Goal: Task Accomplishment & Management: Use online tool/utility

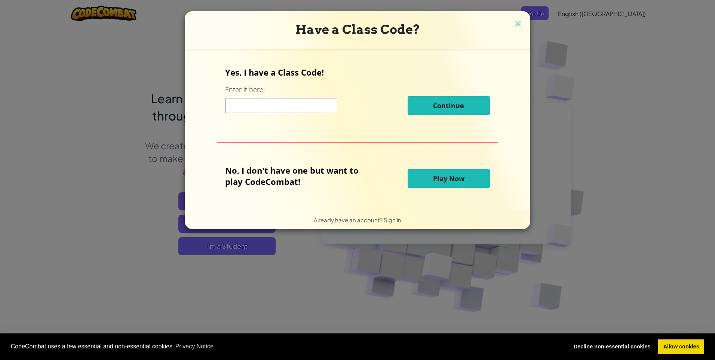
click at [453, 176] on span "Play Now" at bounding box center [448, 178] width 31 height 9
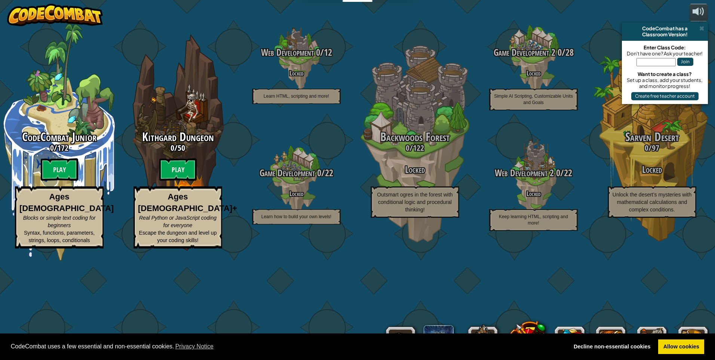
click at [56, 14] on img at bounding box center [55, 15] width 96 height 22
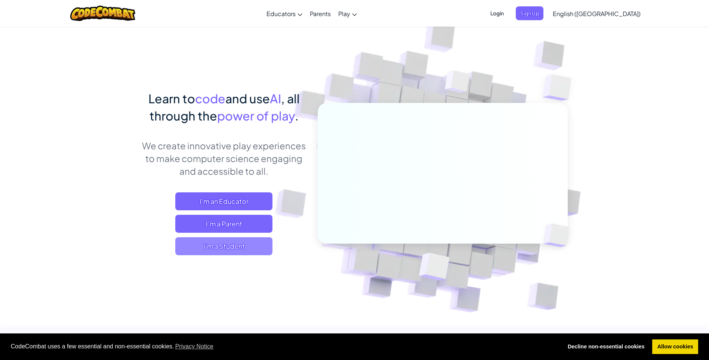
click at [212, 250] on span "I'm a Student" at bounding box center [223, 246] width 97 height 18
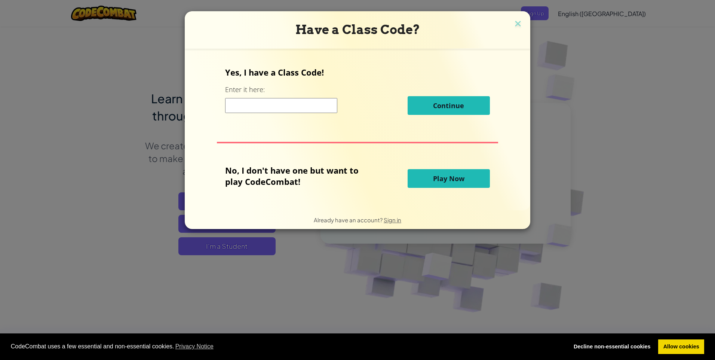
click at [438, 176] on span "Play Now" at bounding box center [448, 178] width 31 height 9
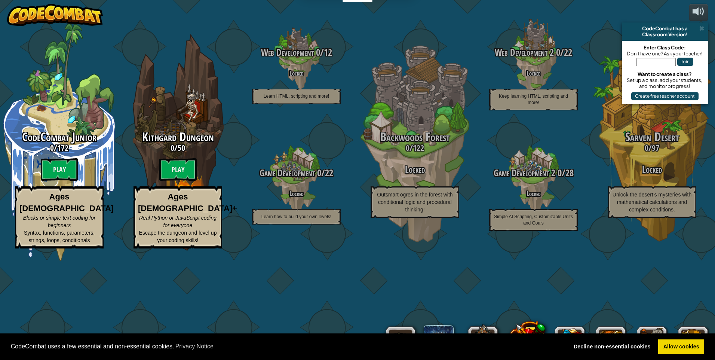
click at [96, 19] on img at bounding box center [55, 15] width 96 height 22
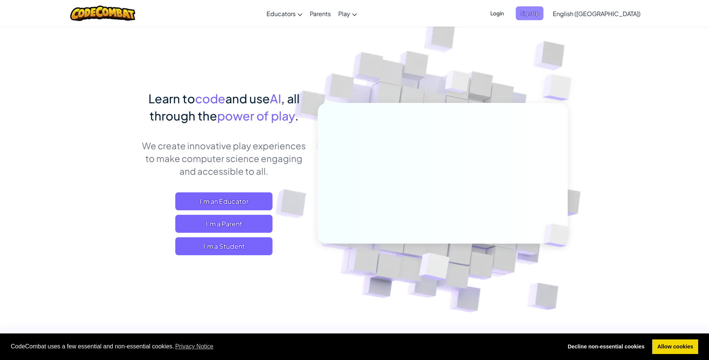
click at [544, 15] on span "Sign Up" at bounding box center [530, 13] width 28 height 14
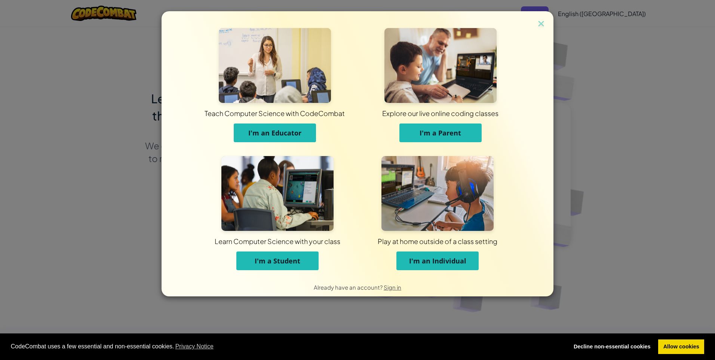
click at [293, 260] on span "I'm a Student" at bounding box center [278, 260] width 46 height 9
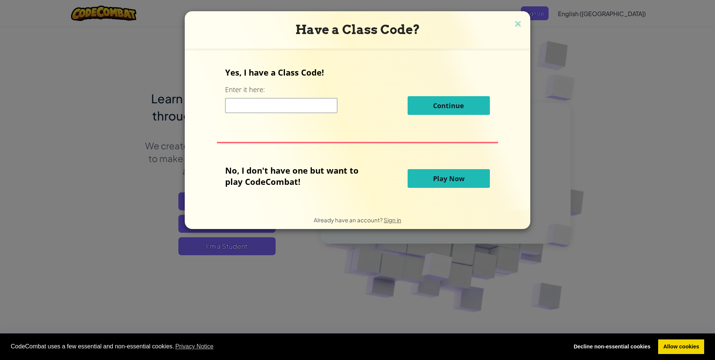
click at [429, 179] on button "Play Now" at bounding box center [448, 178] width 82 height 19
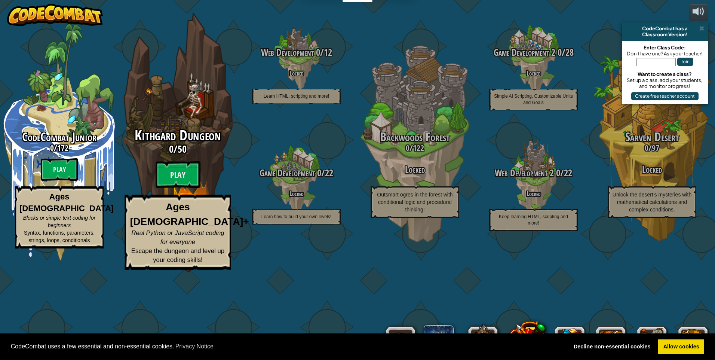
click at [163, 154] on h3 "0 / 50" at bounding box center [178, 149] width 142 height 11
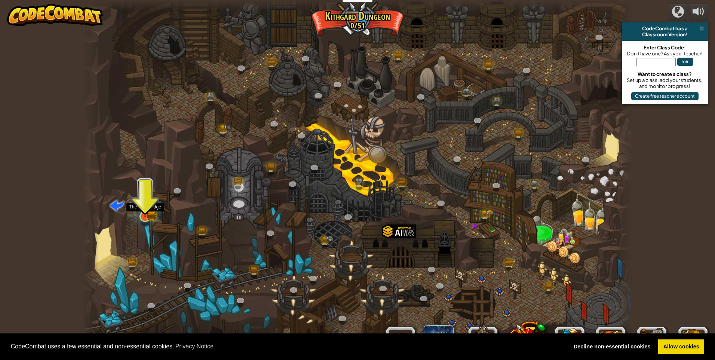
click at [149, 213] on img at bounding box center [145, 201] width 15 height 33
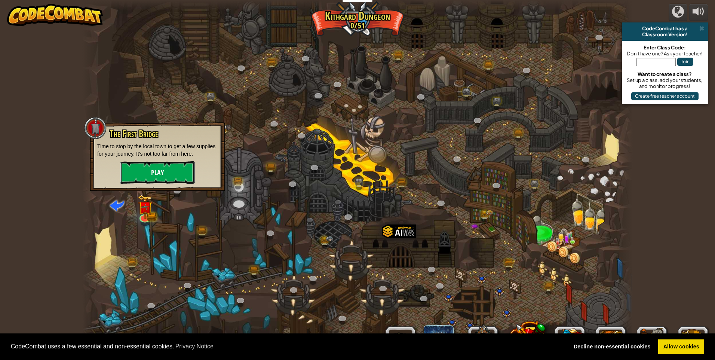
click at [164, 172] on button "Play" at bounding box center [157, 172] width 75 height 22
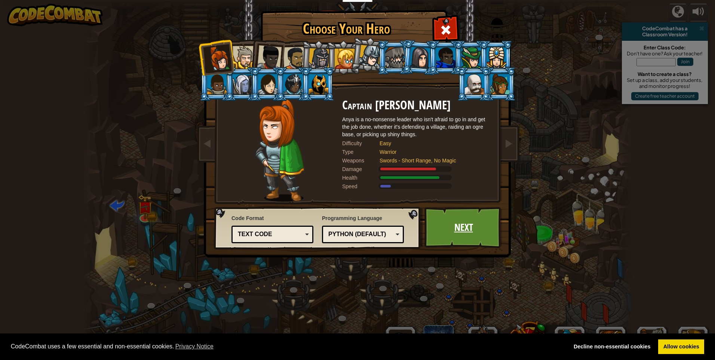
click at [460, 221] on link "Next" at bounding box center [463, 227] width 78 height 41
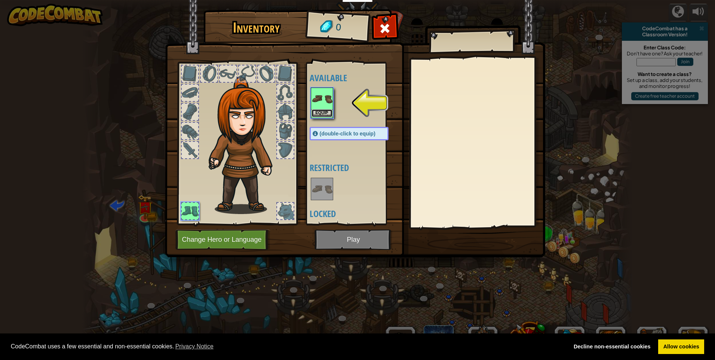
click at [327, 110] on button "Equip" at bounding box center [321, 113] width 21 height 8
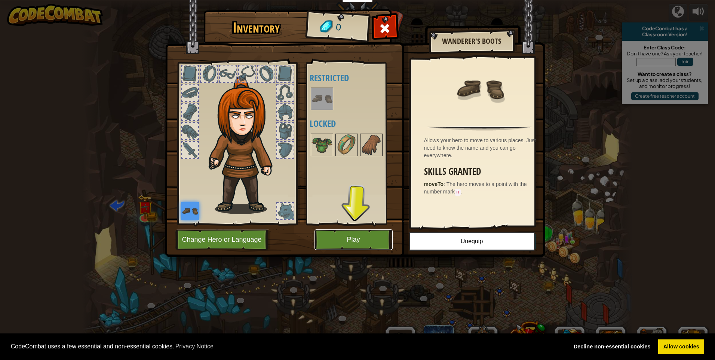
click at [387, 240] on button "Play" at bounding box center [353, 239] width 78 height 21
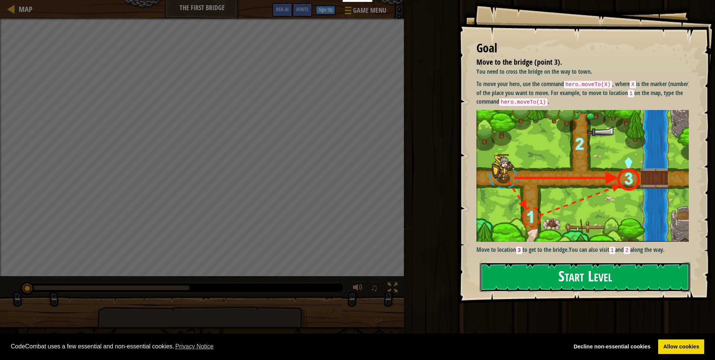
click at [482, 262] on button "Start Level" at bounding box center [585, 277] width 210 height 30
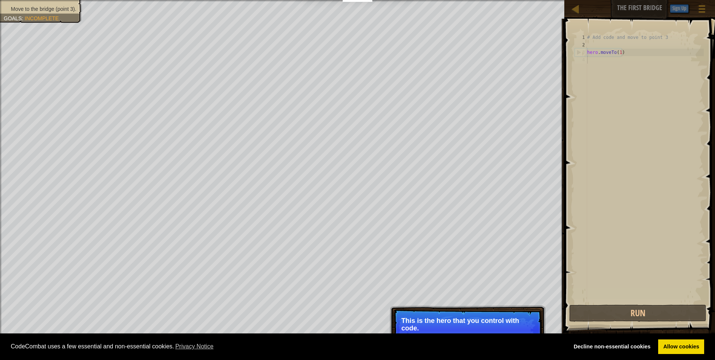
click at [512, 323] on p "This is the hero that you control with code." at bounding box center [467, 324] width 133 height 15
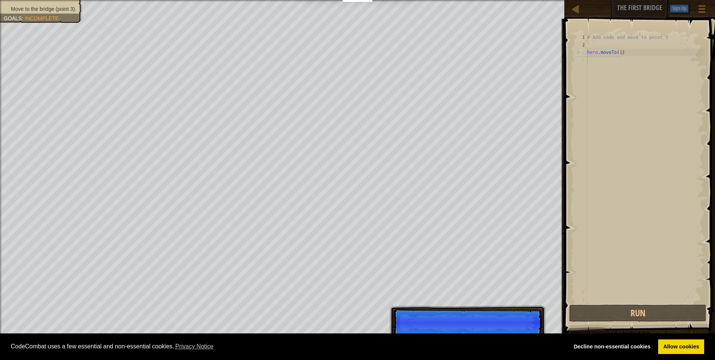
scroll to position [3, 0]
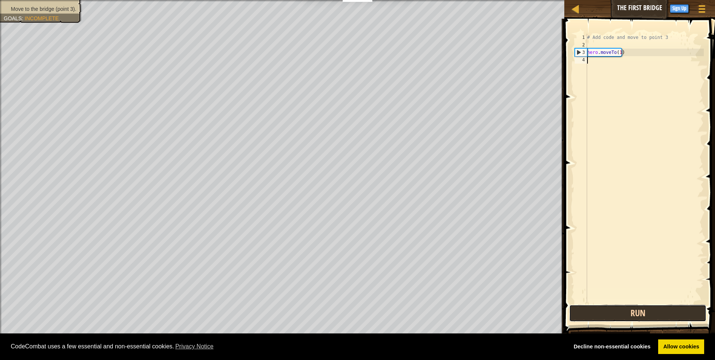
click at [653, 315] on button "Run" at bounding box center [637, 312] width 137 height 17
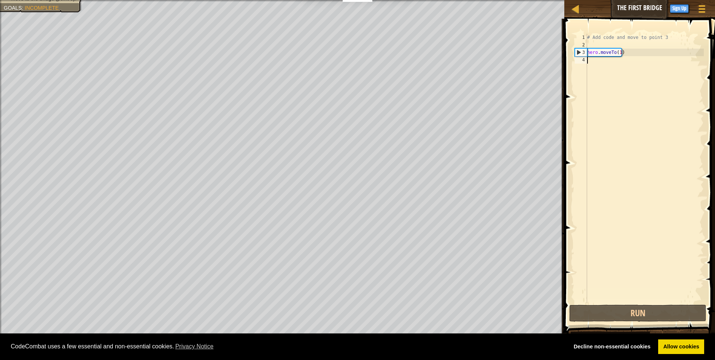
click at [618, 51] on div "# Add code and move to point 3 hero . moveTo ( 1 )" at bounding box center [644, 176] width 118 height 284
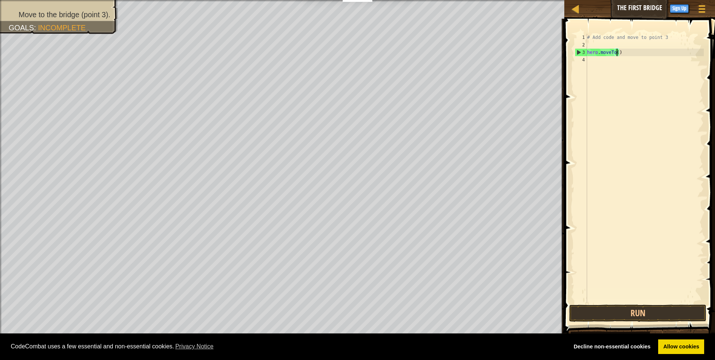
type textarea "hero.moveTo(3)"
click at [603, 311] on button "Run" at bounding box center [637, 312] width 137 height 17
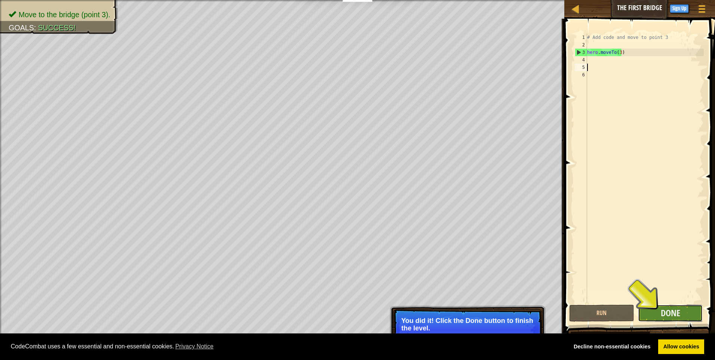
click at [697, 309] on button "Done" at bounding box center [670, 312] width 65 height 17
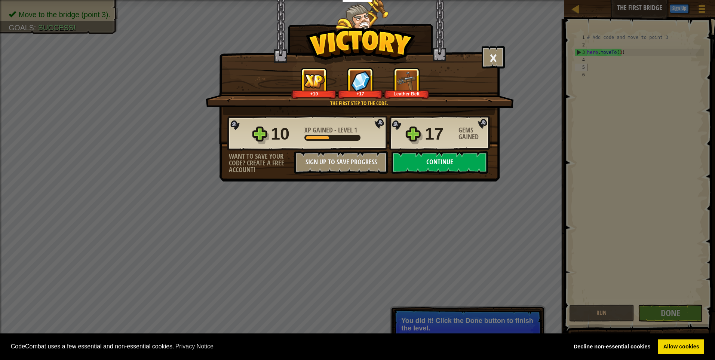
click at [438, 170] on button "Continue" at bounding box center [439, 162] width 96 height 22
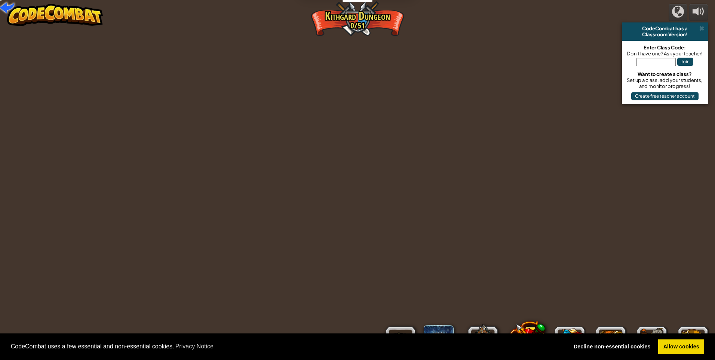
click at [438, 170] on div "powered by CodeCombat has a Classroom Version! Enter Class Code: Don't have one…" at bounding box center [357, 180] width 715 height 360
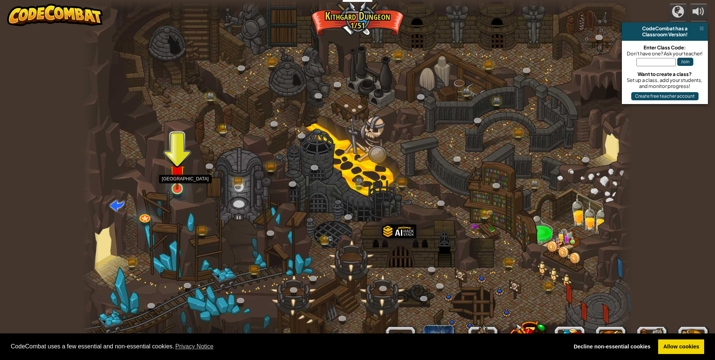
click at [173, 174] on img at bounding box center [177, 172] width 15 height 34
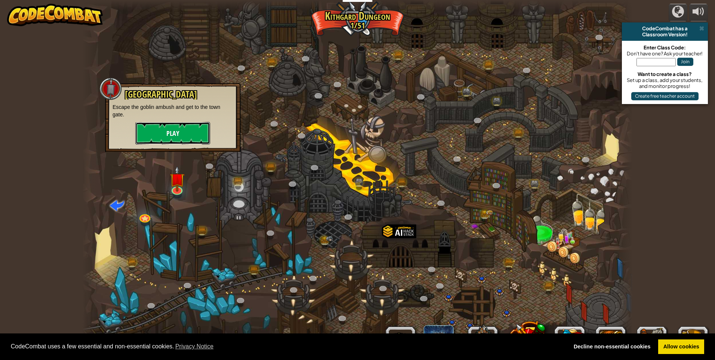
click at [173, 136] on button "Play" at bounding box center [172, 133] width 75 height 22
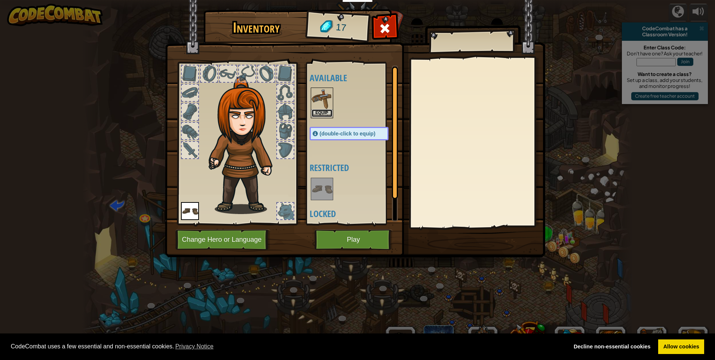
click at [329, 110] on button "Equip" at bounding box center [321, 113] width 21 height 8
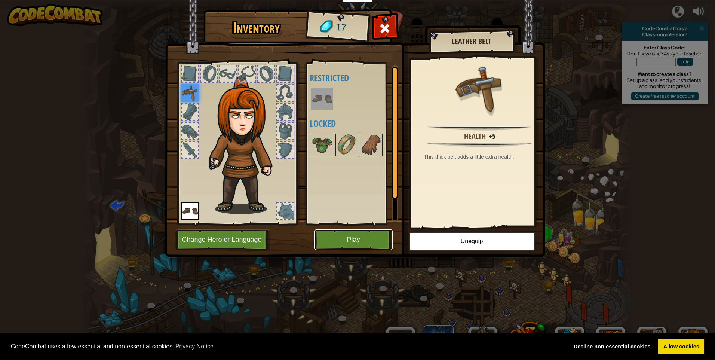
click at [337, 247] on button "Play" at bounding box center [353, 239] width 78 height 21
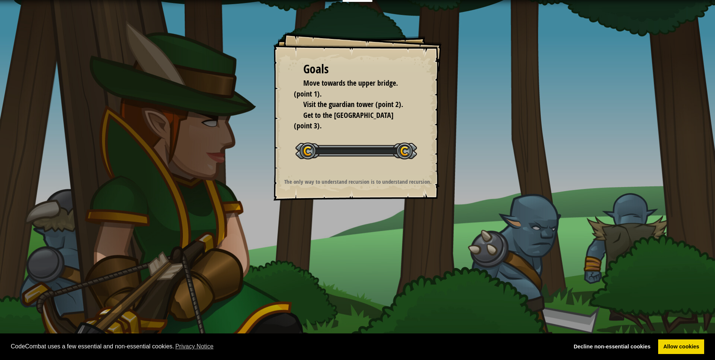
click at [337, 247] on div "Goals Move towards the upper bridge. (point 1). Visit the guardian tower (point…" at bounding box center [357, 180] width 715 height 360
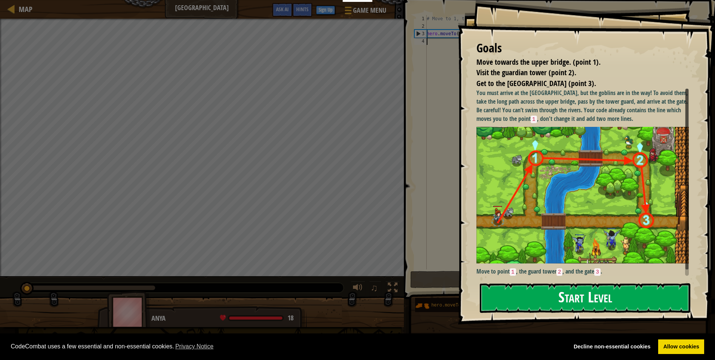
click at [533, 292] on button "Start Level" at bounding box center [585, 298] width 210 height 30
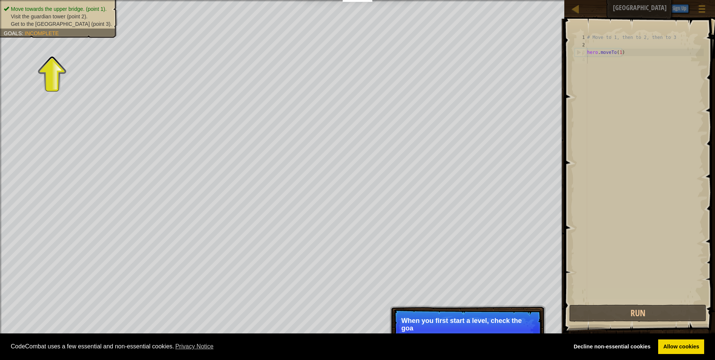
click at [479, 319] on p "When you first start a level, check the goa" at bounding box center [467, 324] width 133 height 15
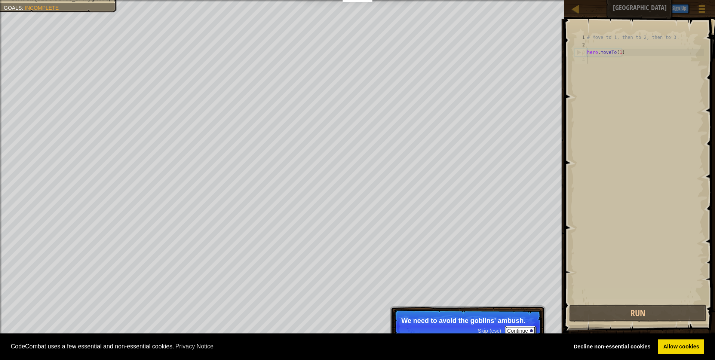
click at [519, 326] on button "Continue" at bounding box center [520, 331] width 31 height 10
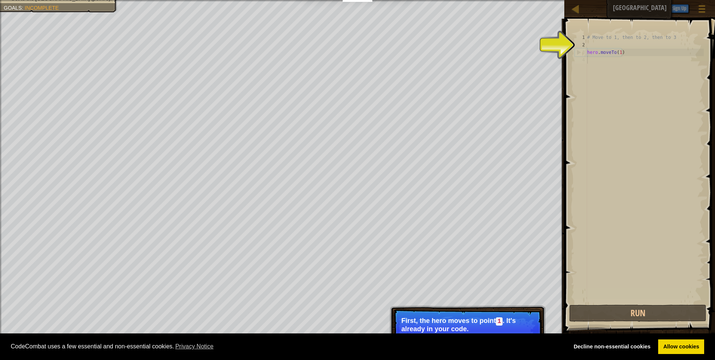
click at [519, 326] on p "First, the hero moves to point 1 . It's already in your code." at bounding box center [467, 325] width 133 height 16
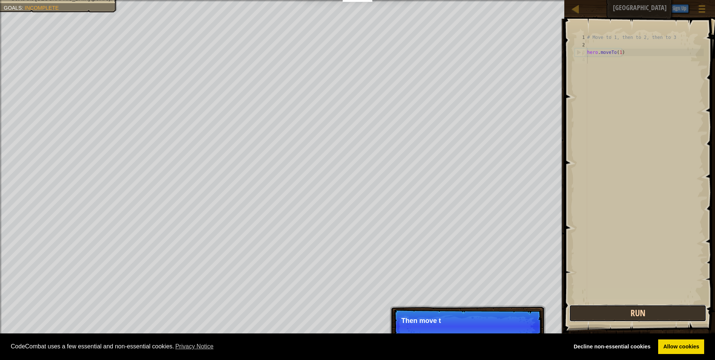
click at [646, 307] on button "Run" at bounding box center [637, 312] width 137 height 17
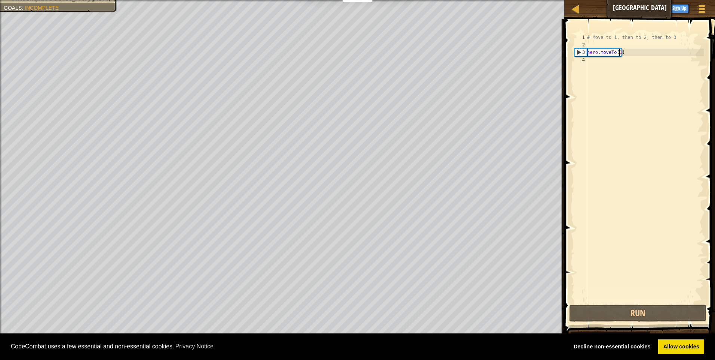
click at [618, 51] on div "# Move to 1, then to 2, then to 3 hero . moveTo ( 1 )" at bounding box center [644, 176] width 118 height 284
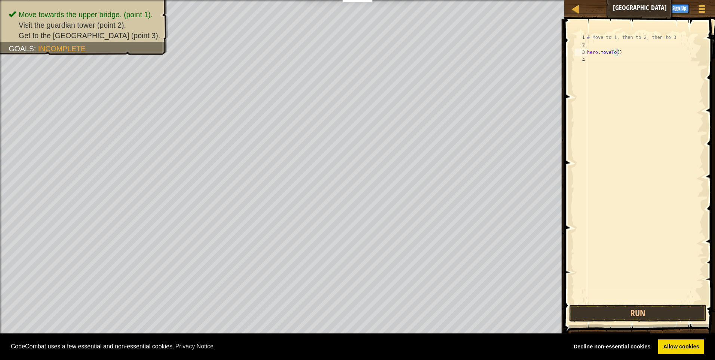
scroll to position [3, 3]
click at [606, 317] on button "Run" at bounding box center [637, 312] width 137 height 17
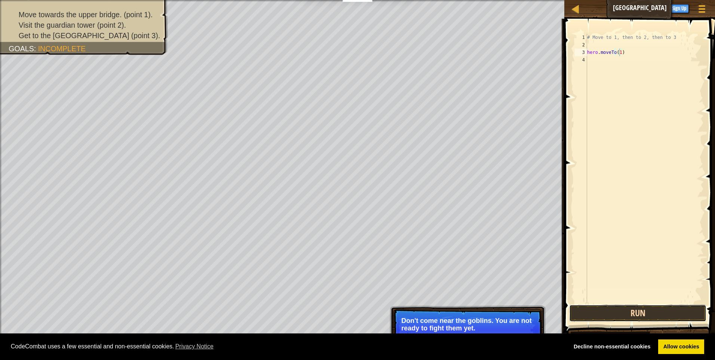
click at [641, 318] on button "Run" at bounding box center [637, 312] width 137 height 17
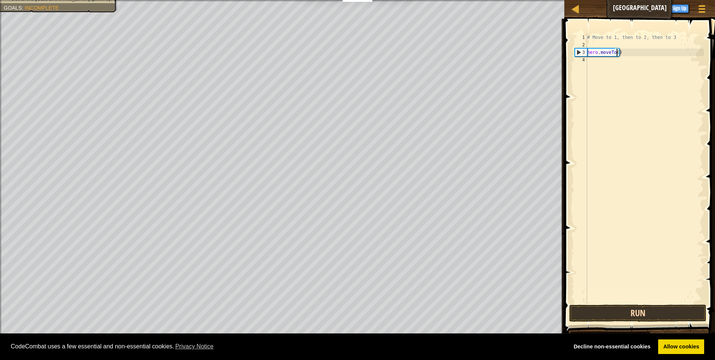
type textarea "hero.moveTo(2)"
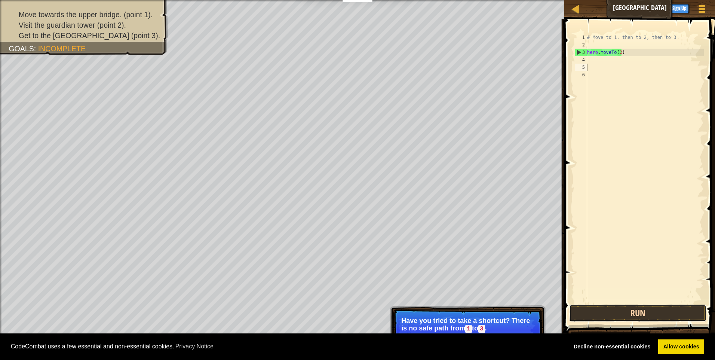
click at [589, 317] on button "Run" at bounding box center [637, 312] width 137 height 17
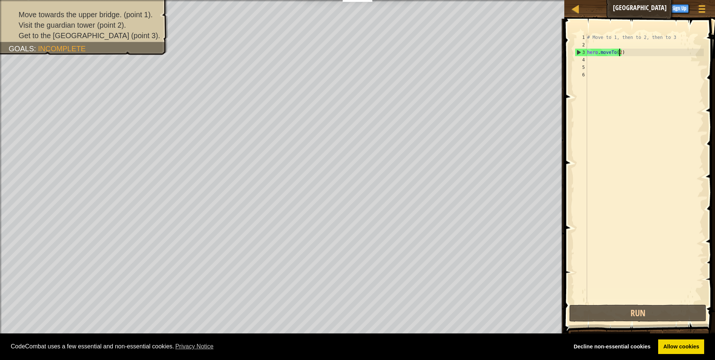
click at [618, 52] on div "# Move to 1, then to 2, then to 3 hero . moveTo ( 2 )" at bounding box center [644, 176] width 118 height 284
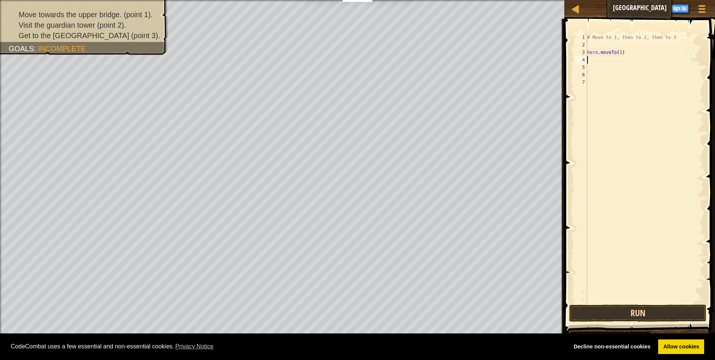
type textarea "hero.moveTo(1)"
click at [617, 308] on button "Run" at bounding box center [637, 312] width 137 height 17
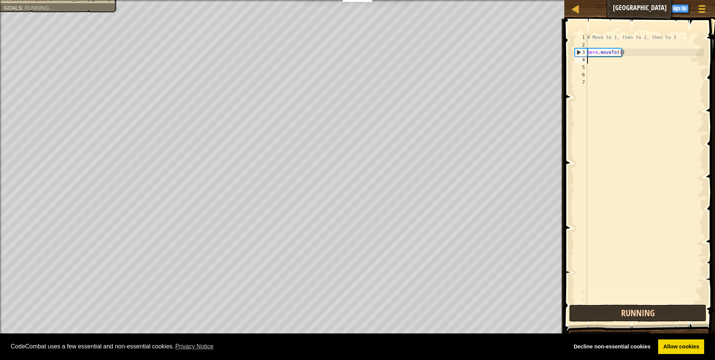
scroll to position [3, 0]
click at [618, 53] on div "# Move to 1, then to 2, then to 3 hero . moveTo ( 1 )" at bounding box center [644, 176] width 118 height 284
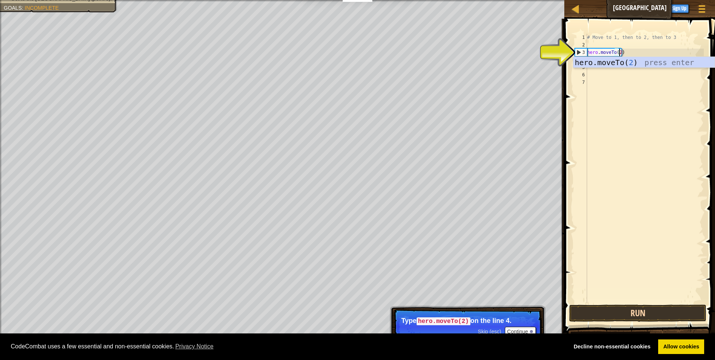
scroll to position [3, 3]
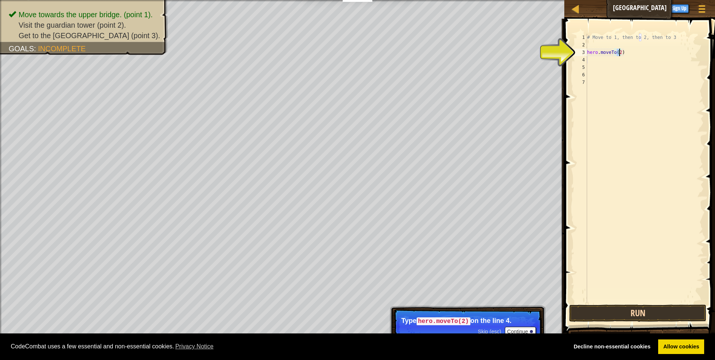
type textarea "hero.moveTo(2)"
click at [608, 317] on button "Run" at bounding box center [637, 312] width 137 height 17
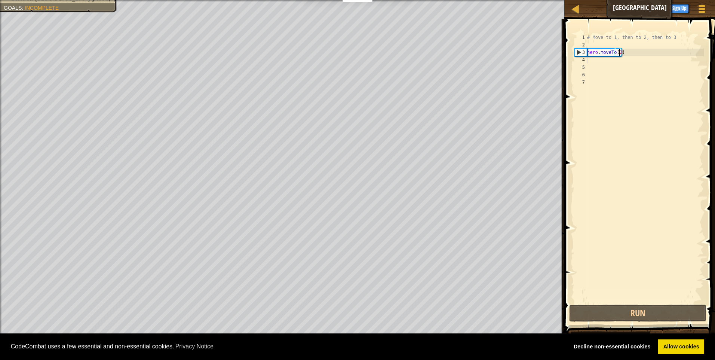
click at [584, 61] on div "4" at bounding box center [581, 59] width 12 height 7
click at [591, 60] on div "# Move to 1, then to 2, then to 3 hero . moveTo ( 2 )" at bounding box center [644, 176] width 118 height 284
click at [591, 62] on div "# Move to 1, then to 2, then to 3 hero . moveTo ( 2 )" at bounding box center [644, 176] width 118 height 284
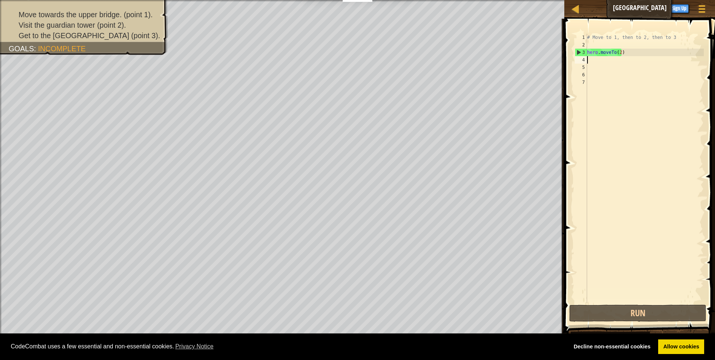
click at [600, 61] on div "# Move to 1, then to 2, then to 3 hero . moveTo ( 2 )" at bounding box center [644, 176] width 118 height 284
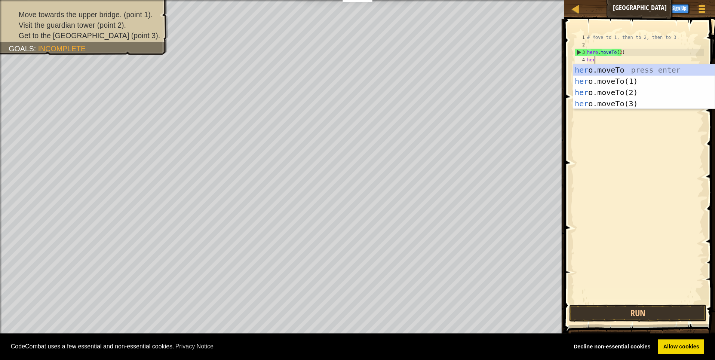
scroll to position [3, 0]
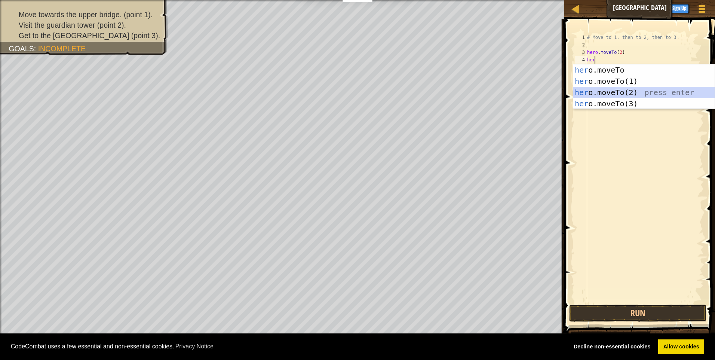
click at [630, 93] on div "her o.moveTo press enter her o.moveTo(1) press enter her o.moveTo(2) press ente…" at bounding box center [643, 97] width 141 height 67
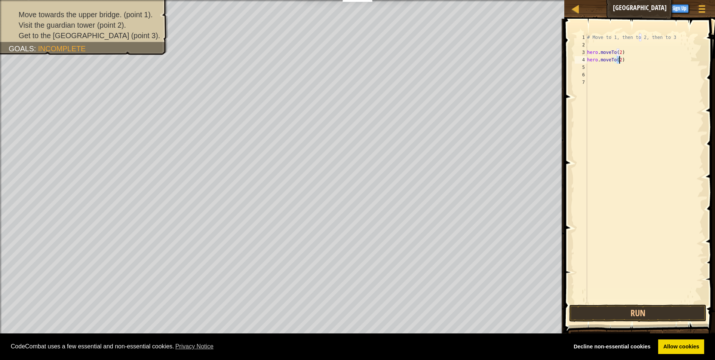
click at [619, 51] on div "# Move to 1, then to 2, then to 3 hero . moveTo ( 2 ) hero . moveTo ( 2 )" at bounding box center [644, 176] width 118 height 284
type textarea "hero.moveTo(1)"
click at [583, 74] on div "6" at bounding box center [581, 74] width 12 height 7
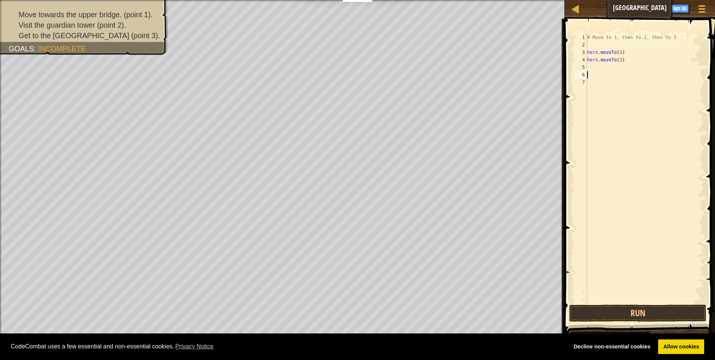
click at [584, 67] on div "5" at bounding box center [581, 67] width 12 height 7
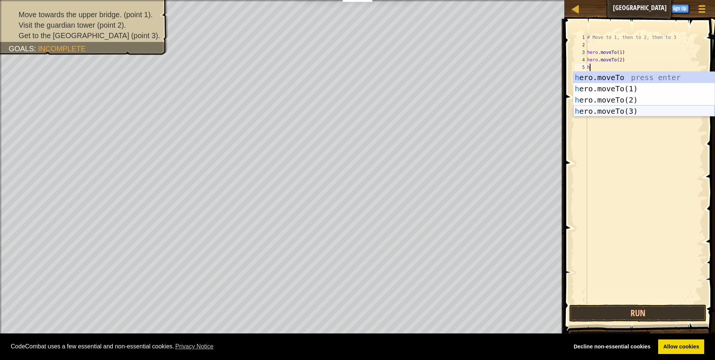
click at [616, 110] on div "h ero.moveTo press enter h ero.moveTo(1) press enter h ero.moveTo(2) press ente…" at bounding box center [643, 105] width 141 height 67
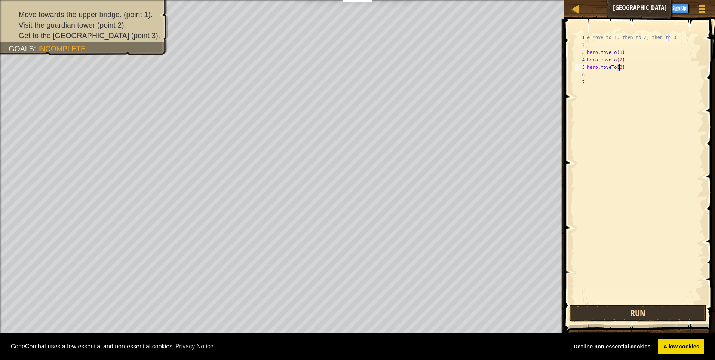
type textarea "hero.moveTo(3)"
click at [601, 319] on button "Run" at bounding box center [637, 312] width 137 height 17
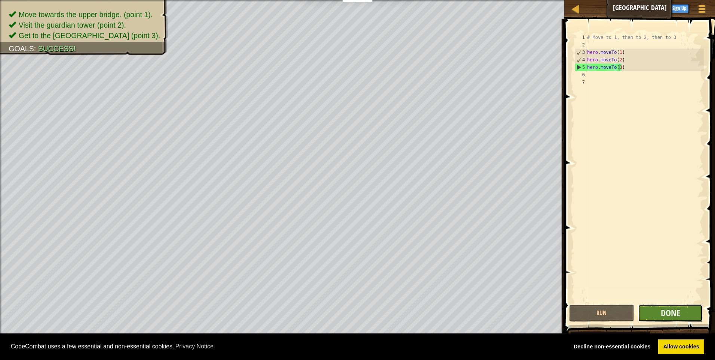
click at [672, 320] on button "Done" at bounding box center [670, 312] width 65 height 17
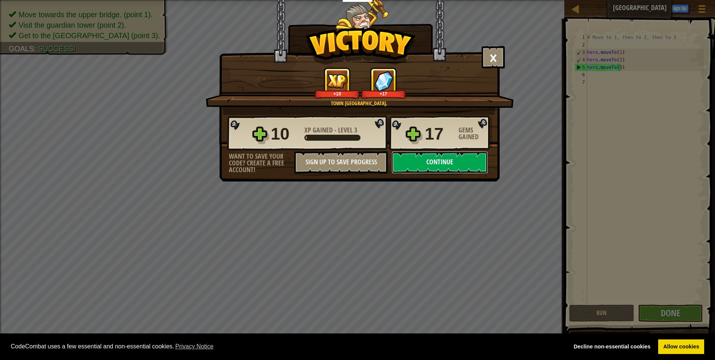
click at [416, 153] on button "Continue" at bounding box center [439, 162] width 96 height 22
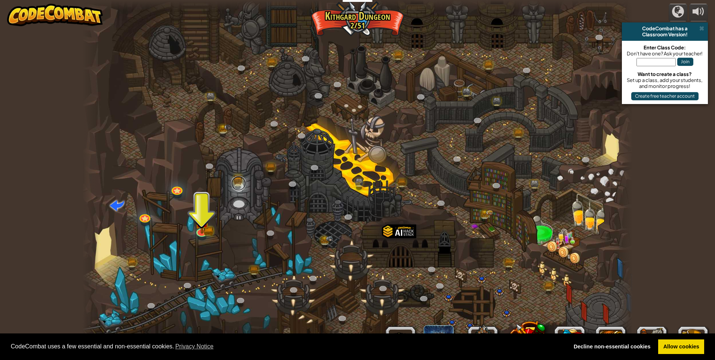
click at [236, 179] on link at bounding box center [238, 183] width 15 height 15
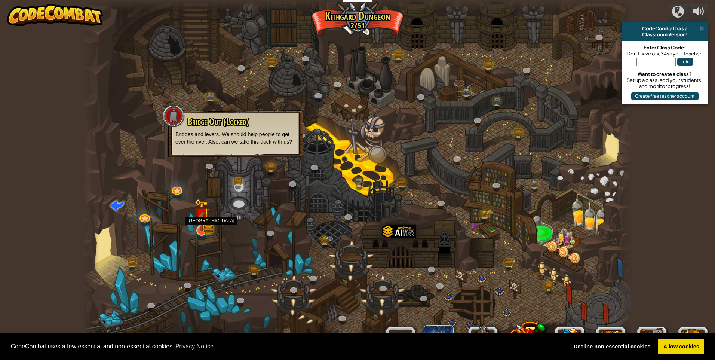
click at [197, 224] on img at bounding box center [201, 215] width 15 height 33
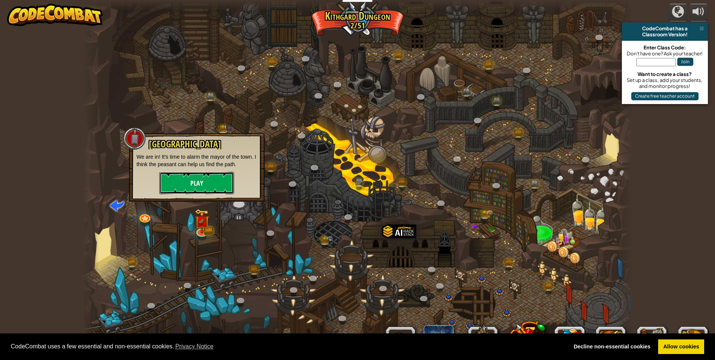
click at [210, 178] on button "Play" at bounding box center [196, 183] width 75 height 22
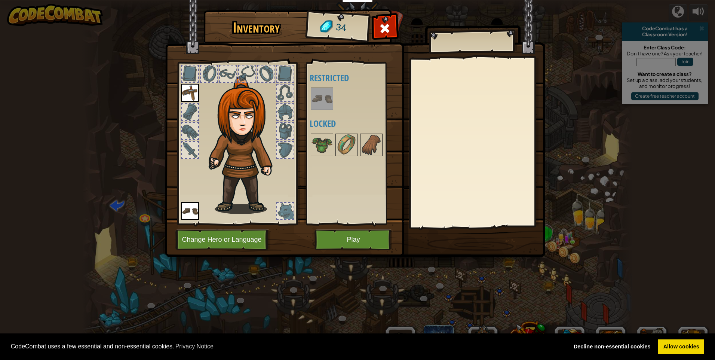
click at [327, 101] on img at bounding box center [321, 98] width 21 height 21
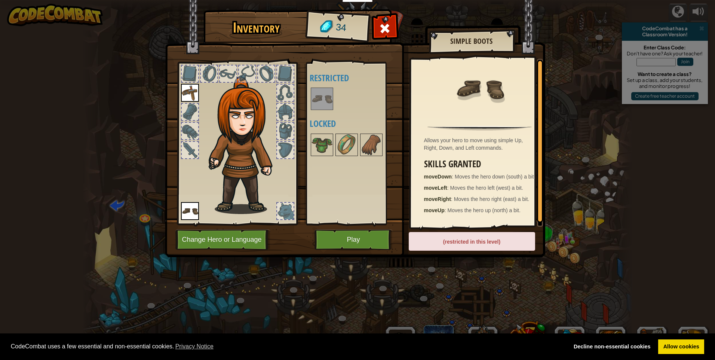
click at [185, 108] on div at bounding box center [190, 112] width 16 height 16
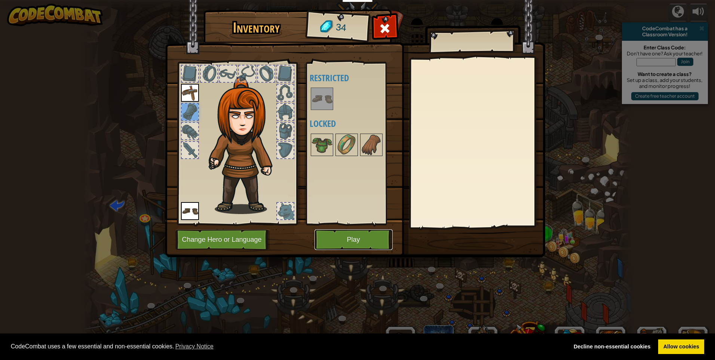
click at [331, 235] on button "Play" at bounding box center [353, 239] width 78 height 21
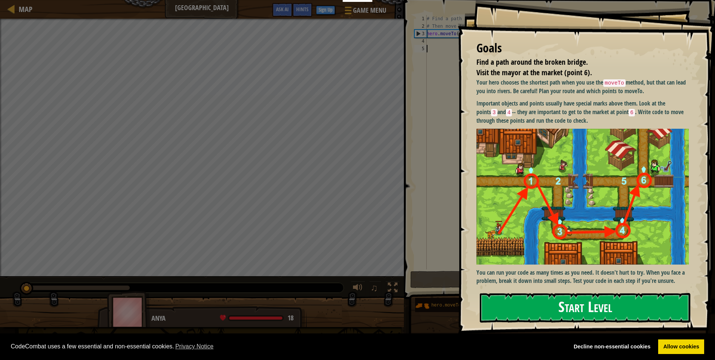
click at [558, 304] on button "Start Level" at bounding box center [585, 308] width 210 height 30
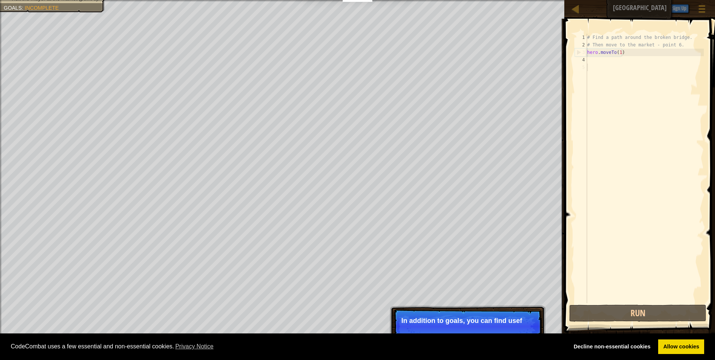
click at [585, 58] on div "4" at bounding box center [581, 59] width 12 height 7
click at [582, 60] on div "4" at bounding box center [581, 59] width 12 height 7
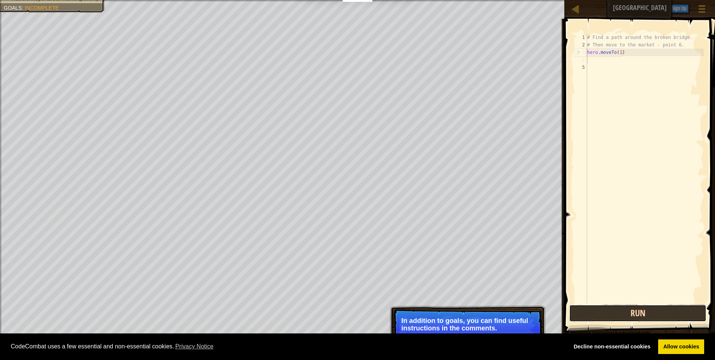
click at [606, 313] on button "Run" at bounding box center [637, 312] width 137 height 17
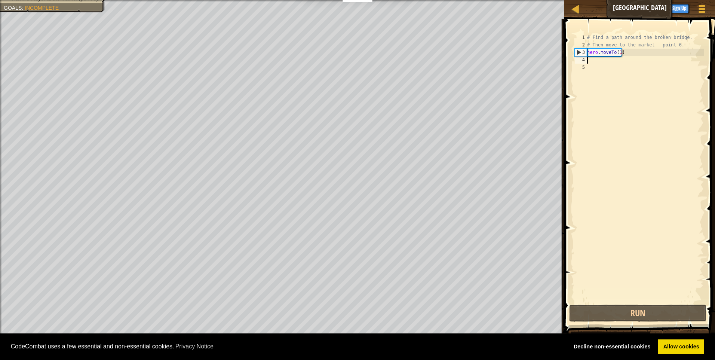
click at [584, 59] on div "4" at bounding box center [581, 59] width 12 height 7
click at [582, 59] on div "4" at bounding box center [581, 59] width 12 height 7
click at [590, 59] on div "# Find a path around the broken bridge. # Then move to the market - point 6. he…" at bounding box center [644, 176] width 118 height 284
click at [591, 63] on div "# Find a path around the broken bridge. # Then move to the market - point 6. he…" at bounding box center [644, 176] width 118 height 284
click at [590, 59] on div "# Find a path around the broken bridge. # Then move to the market - point 6. he…" at bounding box center [644, 176] width 118 height 284
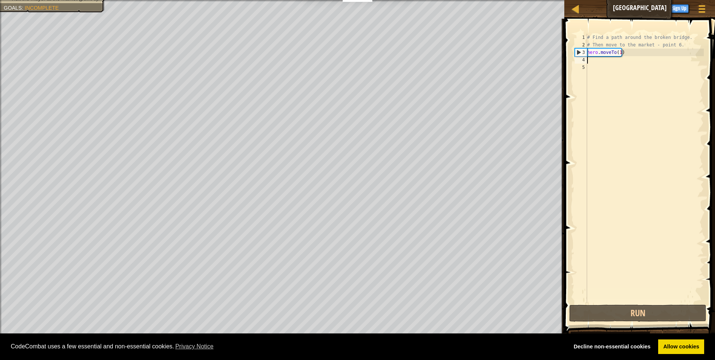
drag, startPoint x: 587, startPoint y: 59, endPoint x: 588, endPoint y: 64, distance: 4.5
click at [588, 64] on div "# Find a path around the broken bridge. # Then move to the market - point 6. he…" at bounding box center [644, 176] width 118 height 284
click at [587, 58] on div "# Find a path around the broken bridge. # Then move to the market - point 6. he…" at bounding box center [644, 168] width 118 height 269
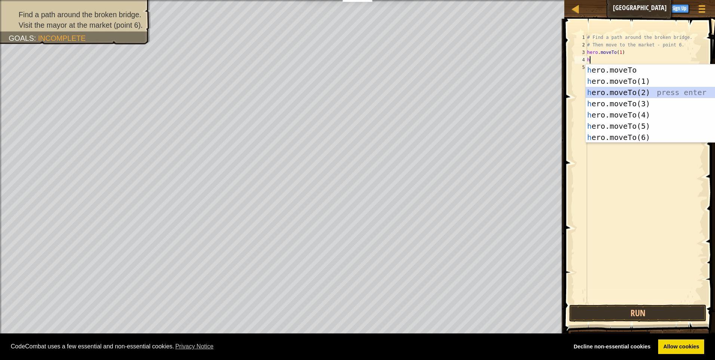
click at [608, 91] on div "h ero.moveTo press enter h ero.moveTo(1) press enter h ero.moveTo(2) press ente…" at bounding box center [655, 114] width 141 height 101
type textarea "hero.moveTo(2)"
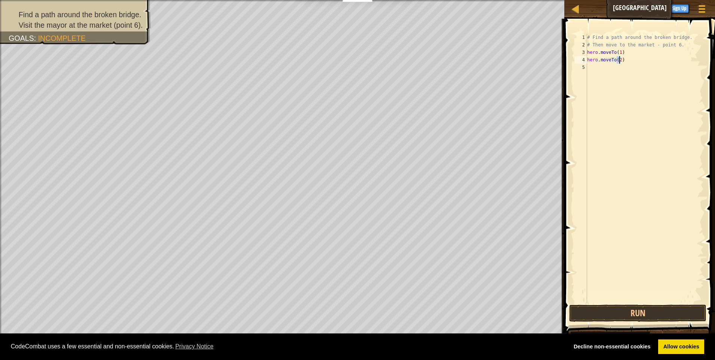
click at [582, 65] on div "5" at bounding box center [581, 67] width 12 height 7
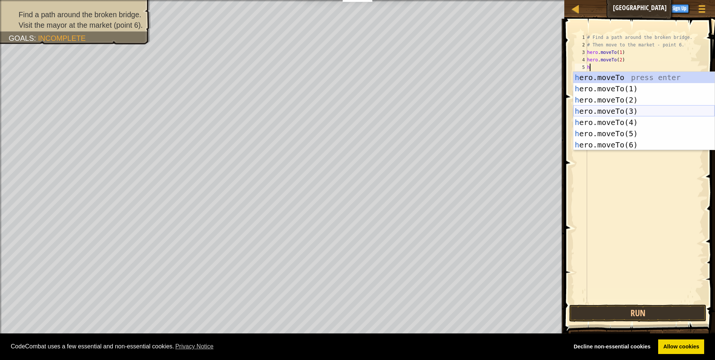
click at [605, 111] on div "h ero.moveTo press enter h ero.moveTo(1) press enter h ero.moveTo(2) press ente…" at bounding box center [643, 122] width 141 height 101
type textarea "hero.moveTo(3)"
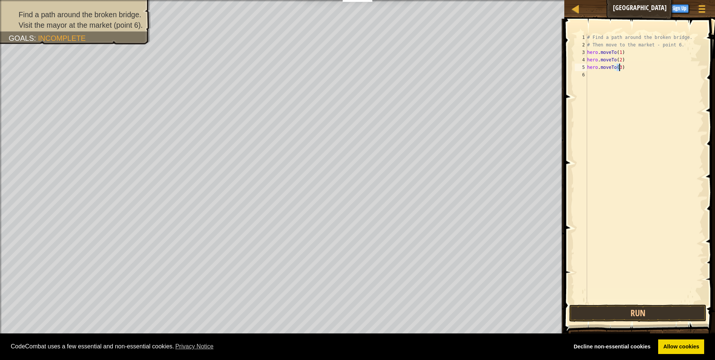
click at [582, 74] on div "6" at bounding box center [581, 74] width 12 height 7
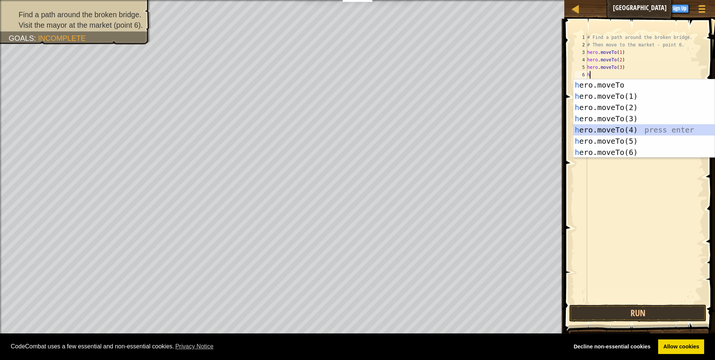
click at [605, 131] on div "h ero.moveTo press enter h ero.moveTo(1) press enter h ero.moveTo(2) press ente…" at bounding box center [643, 129] width 141 height 101
type textarea "hero.moveTo(4)"
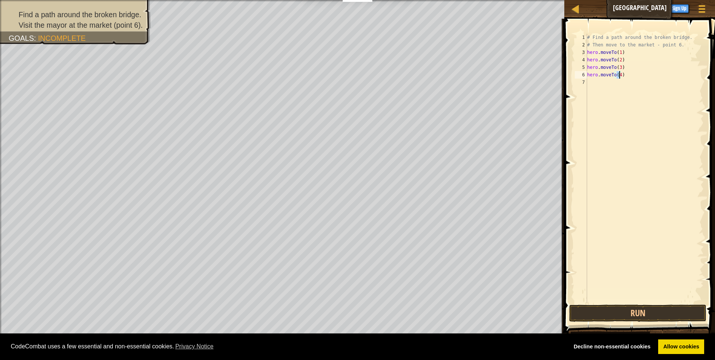
click at [582, 83] on div "7" at bounding box center [581, 82] width 12 height 7
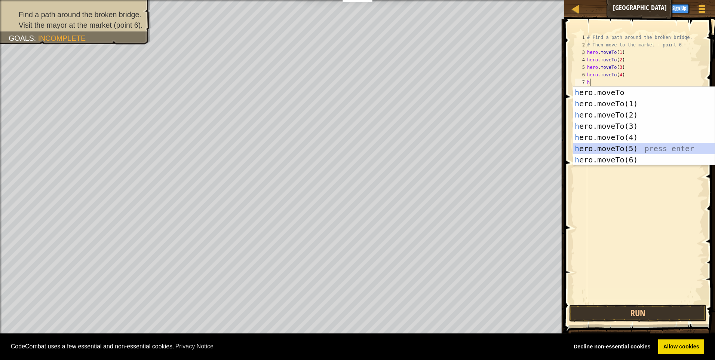
click at [625, 145] on div "h ero.moveTo press enter h ero.moveTo(1) press enter h ero.moveTo(2) press ente…" at bounding box center [643, 137] width 141 height 101
type textarea "hero.moveTo(5)"
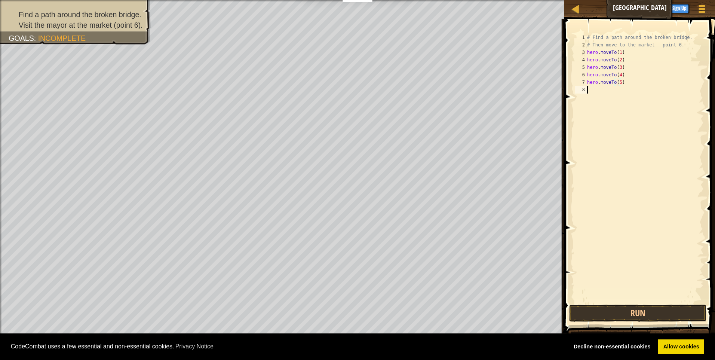
click at [582, 88] on div "8" at bounding box center [581, 89] width 12 height 7
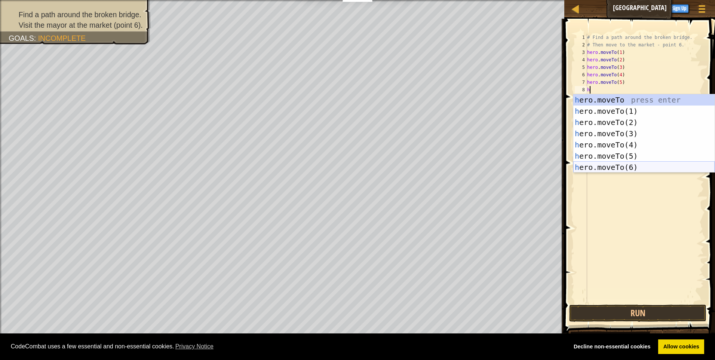
click at [619, 167] on div "h ero.moveTo press enter h ero.moveTo(1) press enter h ero.moveTo(2) press ente…" at bounding box center [643, 144] width 141 height 101
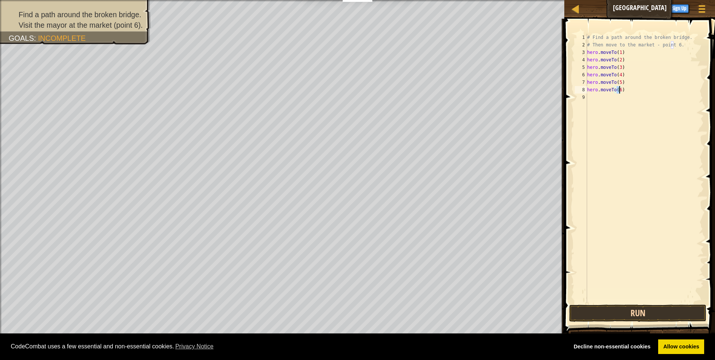
type textarea "hero.moveTo(6)"
click at [629, 314] on button "Run" at bounding box center [637, 312] width 137 height 17
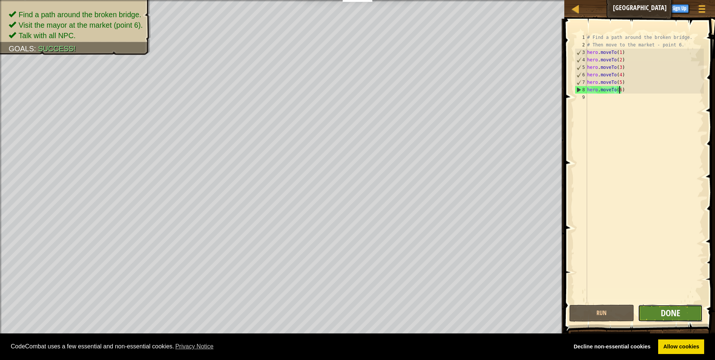
click at [668, 309] on span "Done" at bounding box center [670, 313] width 19 height 12
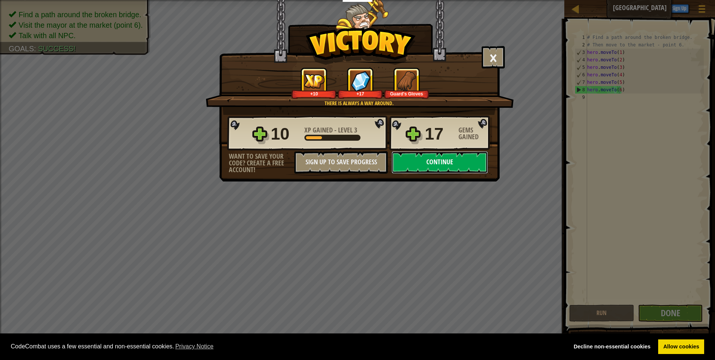
click at [456, 160] on button "Continue" at bounding box center [439, 162] width 96 height 22
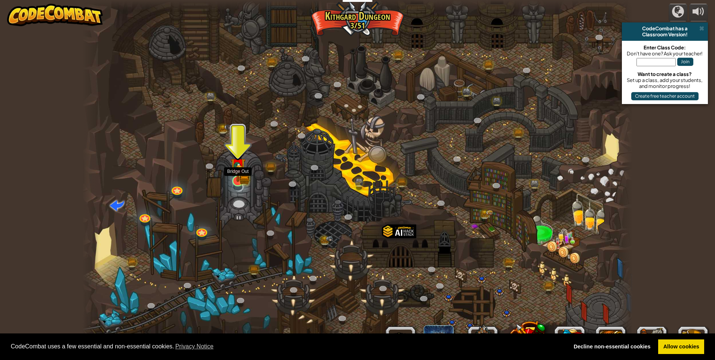
click at [235, 162] on img at bounding box center [237, 165] width 15 height 33
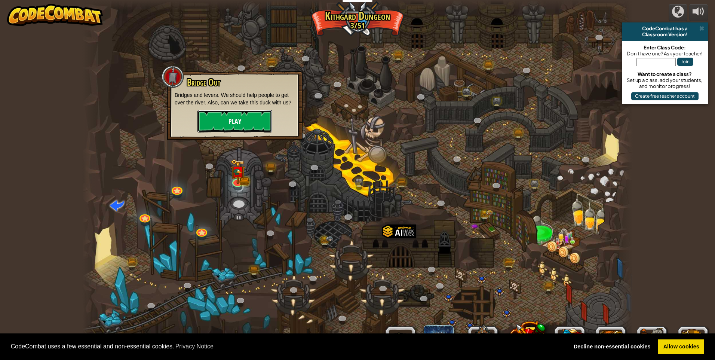
click at [220, 121] on button "Play" at bounding box center [234, 121] width 75 height 22
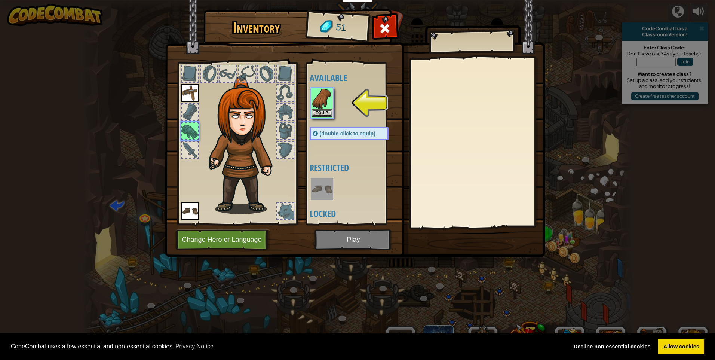
click at [315, 109] on img at bounding box center [321, 98] width 21 height 21
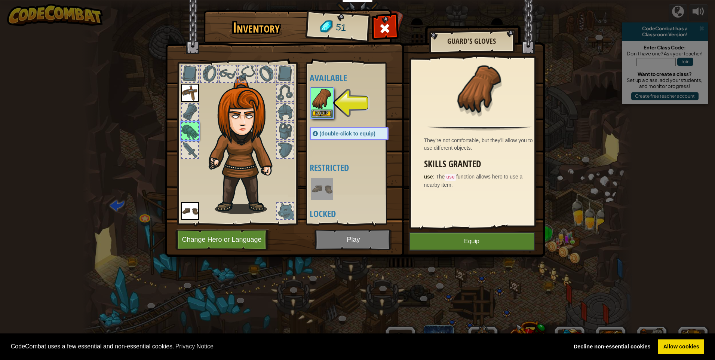
click at [349, 241] on img at bounding box center [355, 121] width 380 height 271
click at [454, 246] on button "Equip" at bounding box center [472, 241] width 126 height 19
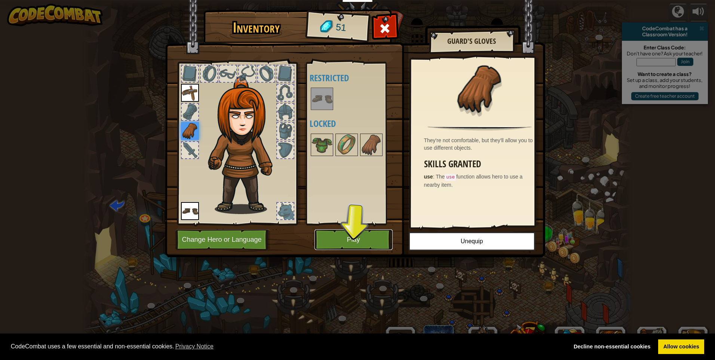
click at [380, 238] on button "Play" at bounding box center [353, 239] width 78 height 21
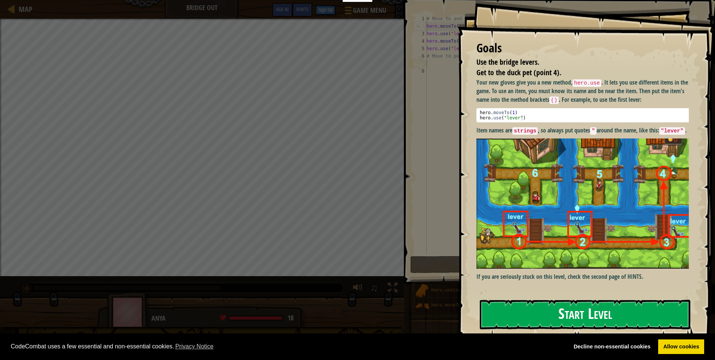
click at [550, 321] on button "Start Level" at bounding box center [585, 314] width 210 height 30
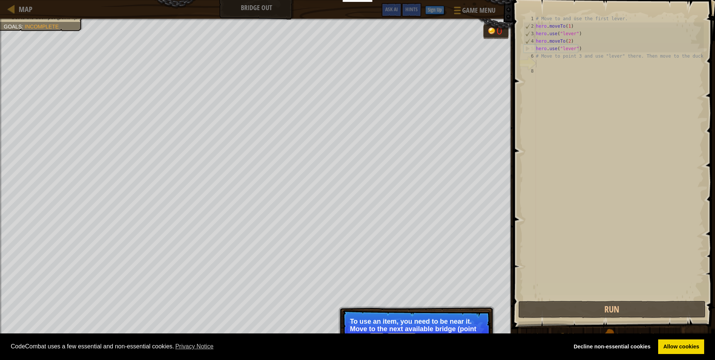
click at [532, 55] on div "6" at bounding box center [529, 55] width 12 height 7
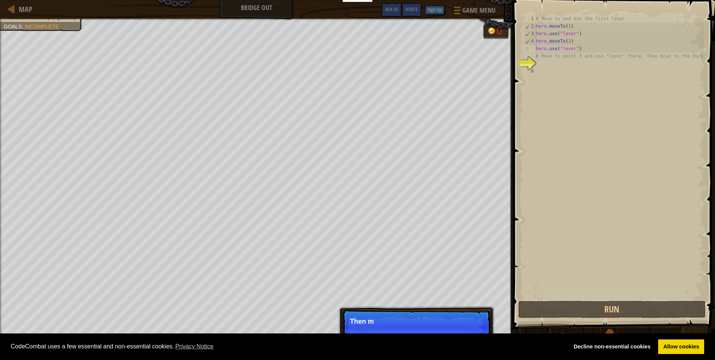
click at [532, 55] on div "6" at bounding box center [529, 55] width 12 height 7
drag, startPoint x: 532, startPoint y: 55, endPoint x: 537, endPoint y: 55, distance: 5.7
click at [537, 55] on div "# Move to and use the first lever. hero . moveTo ( 1 ) hero . use ( "lever" ) h…" at bounding box center [618, 164] width 169 height 299
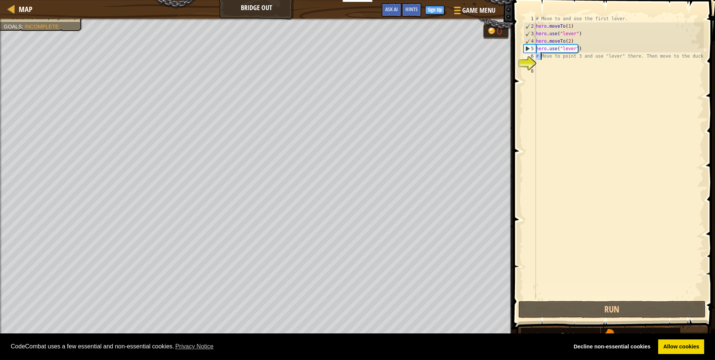
drag, startPoint x: 537, startPoint y: 55, endPoint x: 549, endPoint y: 55, distance: 12.0
click at [537, 55] on div "# Move to and use the first lever. hero . moveTo ( 1 ) hero . use ( "lever" ) h…" at bounding box center [618, 157] width 169 height 284
click at [549, 55] on div "# Move to and use the first lever. hero . moveTo ( 1 ) hero . use ( "lever" ) h…" at bounding box center [618, 164] width 169 height 299
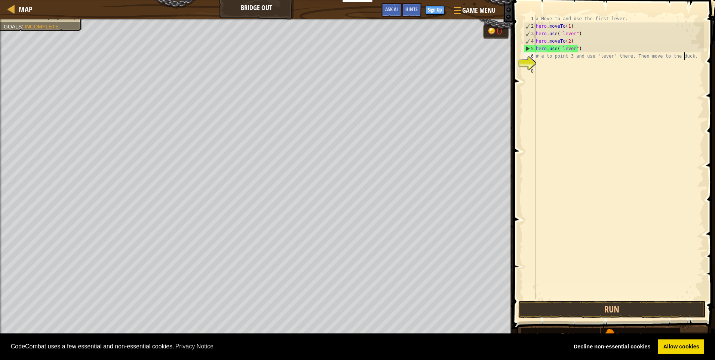
click at [683, 56] on div "# Move to and use the first lever. hero . moveTo ( 1 ) hero . use ( "lever" ) h…" at bounding box center [618, 164] width 169 height 299
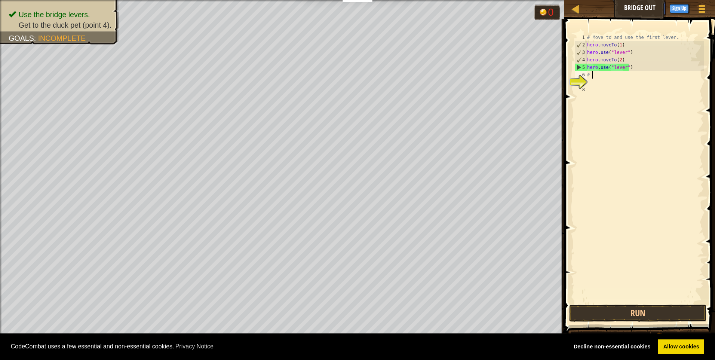
type textarea "#"
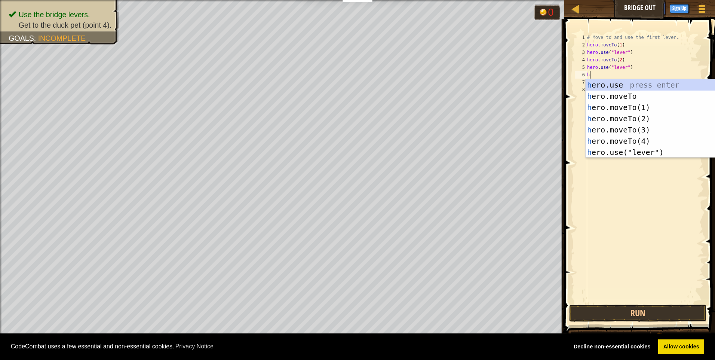
scroll to position [3, 0]
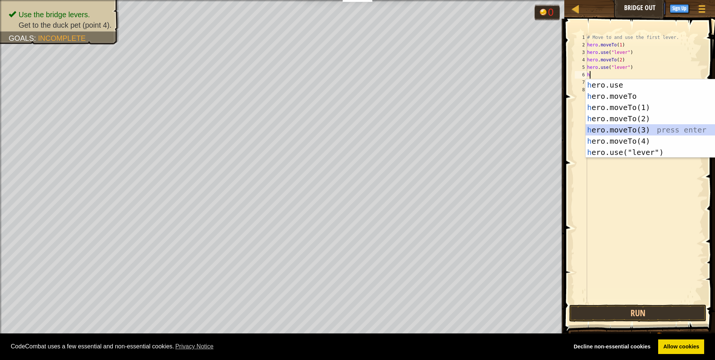
click at [637, 124] on div "h ero.use press enter h ero.moveTo press enter h ero.moveTo(1) press enter h er…" at bounding box center [655, 129] width 141 height 101
type textarea "hero.moveTo(3)"
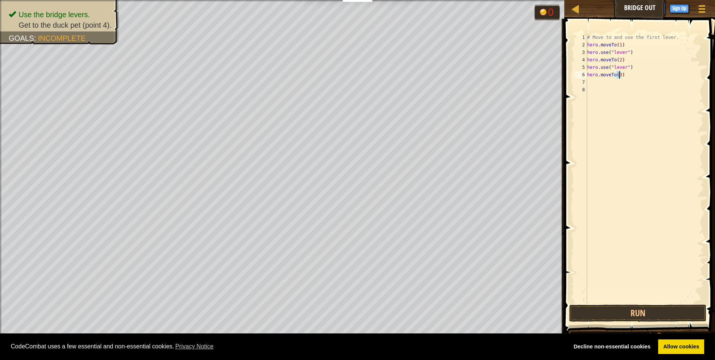
click at [581, 82] on div "7" at bounding box center [581, 82] width 12 height 7
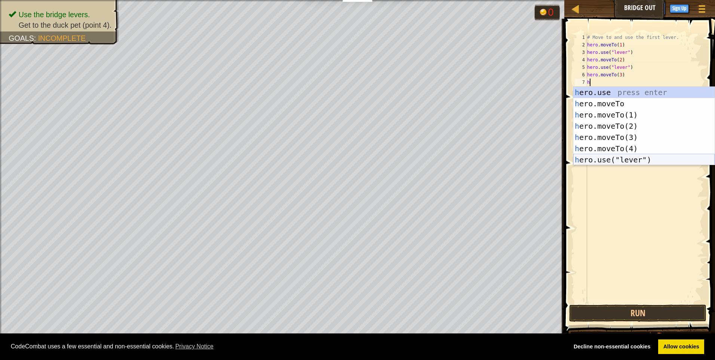
click at [593, 155] on div "h ero.use press enter h ero.moveTo press enter h ero.moveTo(1) press enter h er…" at bounding box center [643, 137] width 141 height 101
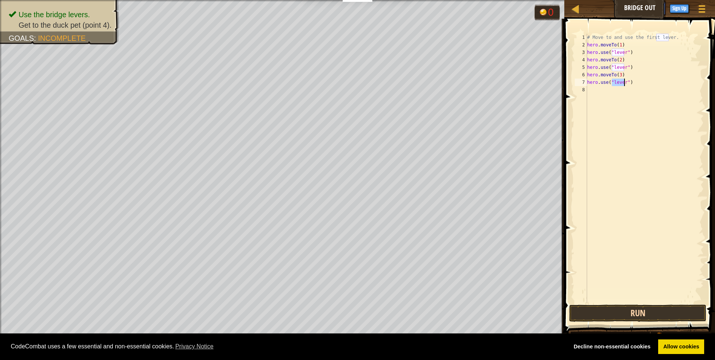
type textarea "hero.use("lever")"
click at [653, 314] on button "Run" at bounding box center [637, 312] width 137 height 17
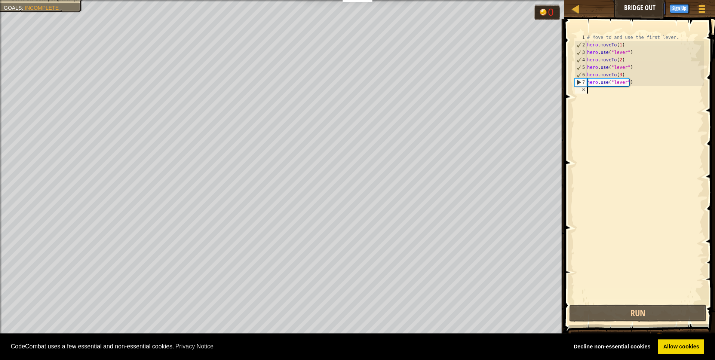
click at [583, 90] on div "8" at bounding box center [581, 89] width 12 height 7
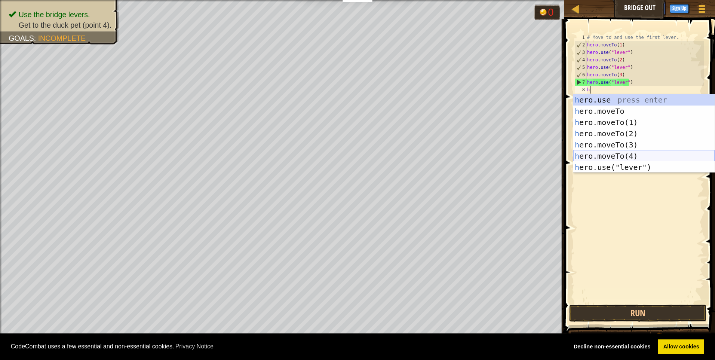
click at [612, 158] on div "h ero.use press enter h ero.moveTo press enter h ero.moveTo(1) press enter h er…" at bounding box center [643, 144] width 141 height 101
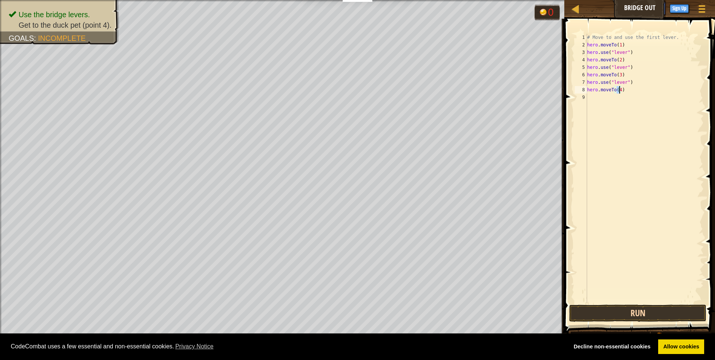
type textarea "hero.moveTo(4)"
click at [589, 313] on button "Run" at bounding box center [637, 312] width 137 height 17
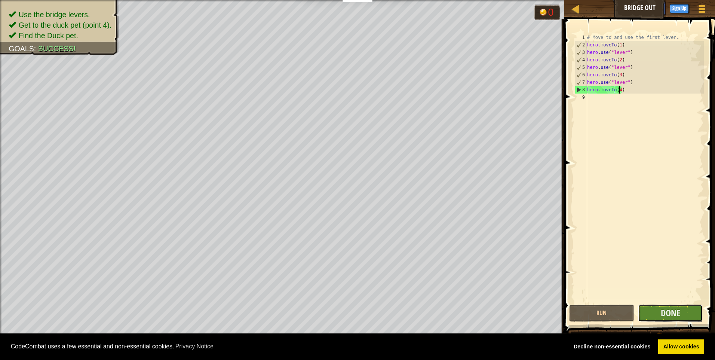
click at [686, 308] on button "Done" at bounding box center [670, 312] width 65 height 17
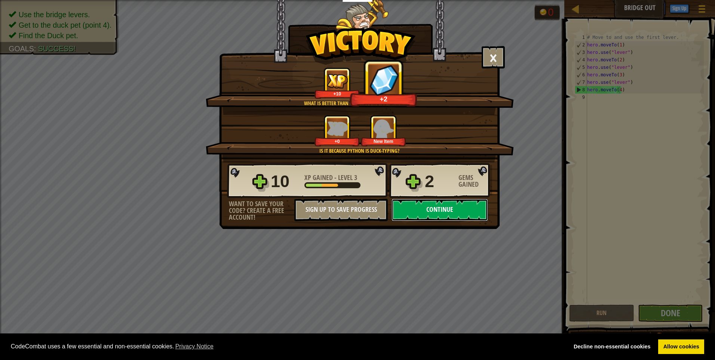
click at [444, 212] on button "Continue" at bounding box center [439, 210] width 96 height 22
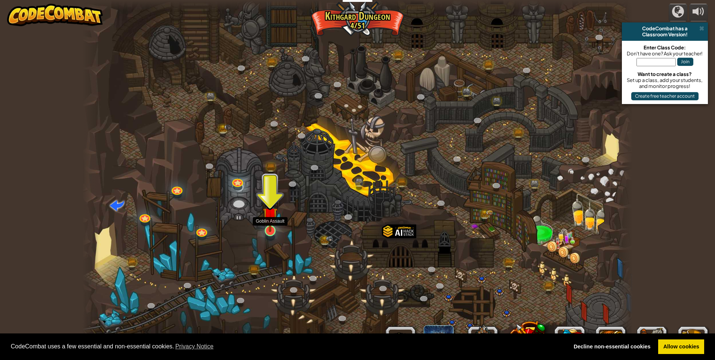
click at [275, 222] on img at bounding box center [270, 214] width 15 height 34
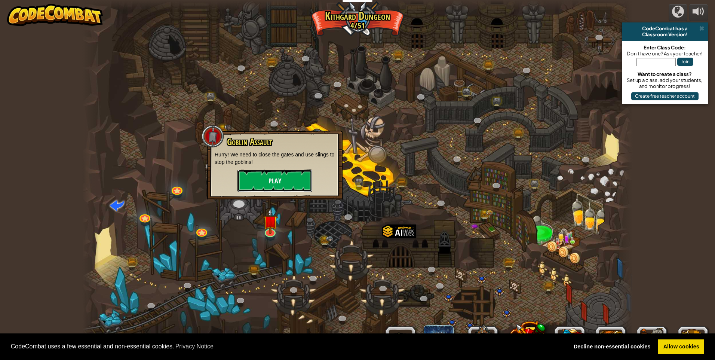
click at [271, 181] on button "Play" at bounding box center [274, 180] width 75 height 22
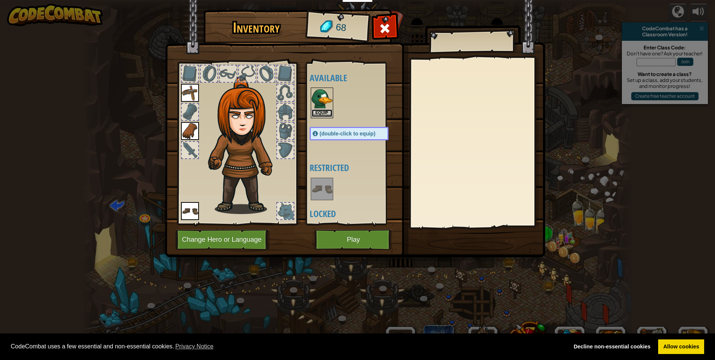
click at [315, 112] on button "Equip" at bounding box center [321, 113] width 21 height 8
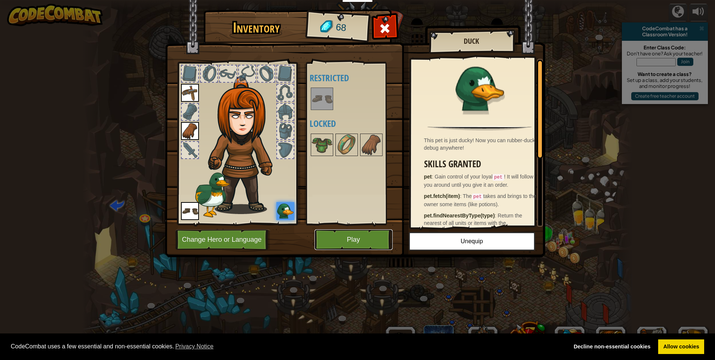
click at [371, 232] on button "Play" at bounding box center [353, 239] width 78 height 21
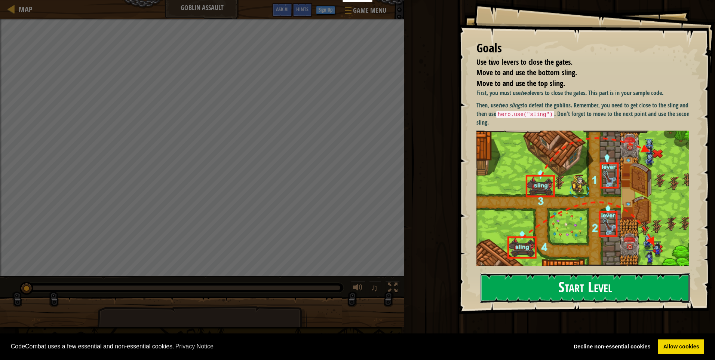
click at [526, 292] on button "Start Level" at bounding box center [585, 288] width 210 height 30
